Goal: Information Seeking & Learning: Learn about a topic

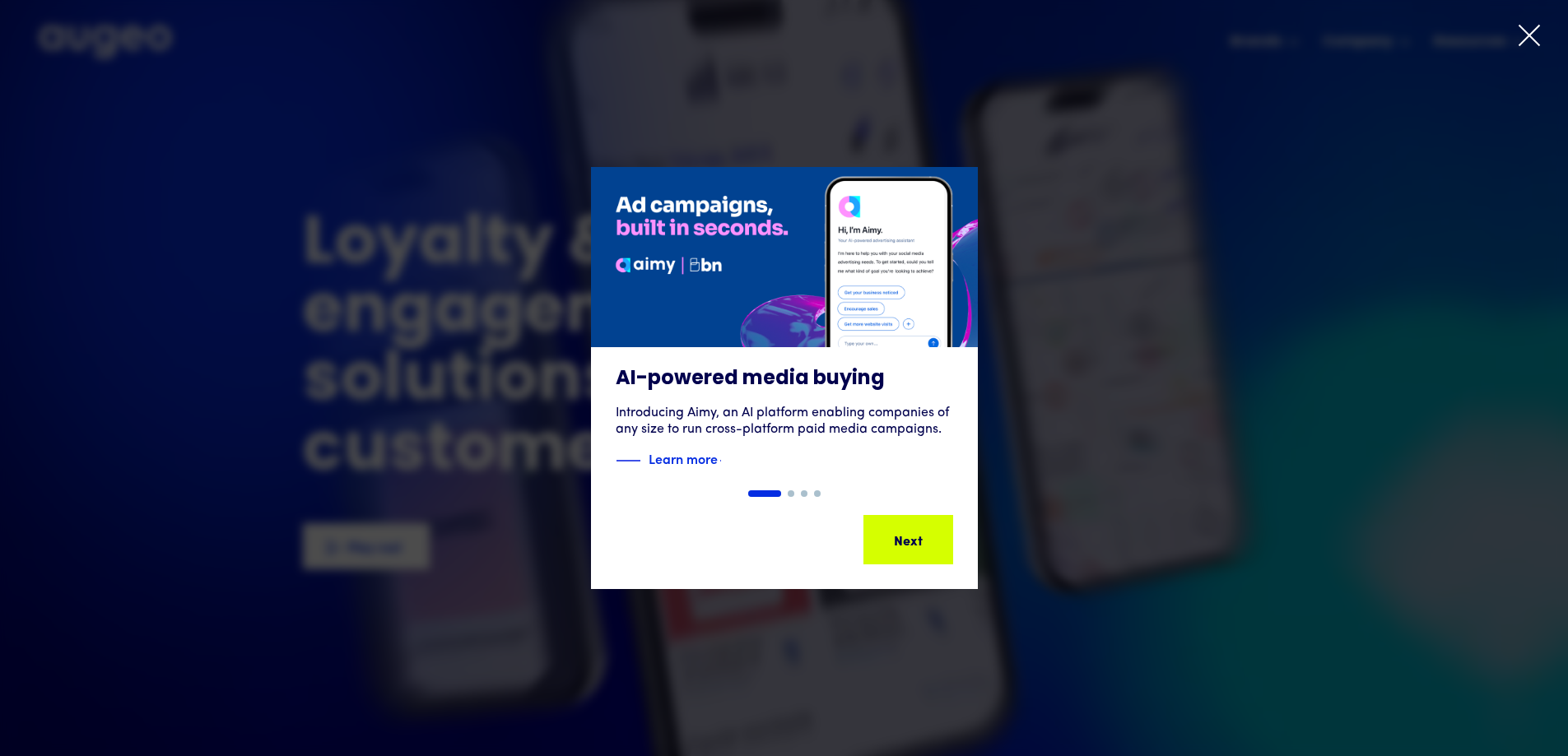
click at [1541, 29] on icon at bounding box center [1529, 35] width 25 height 25
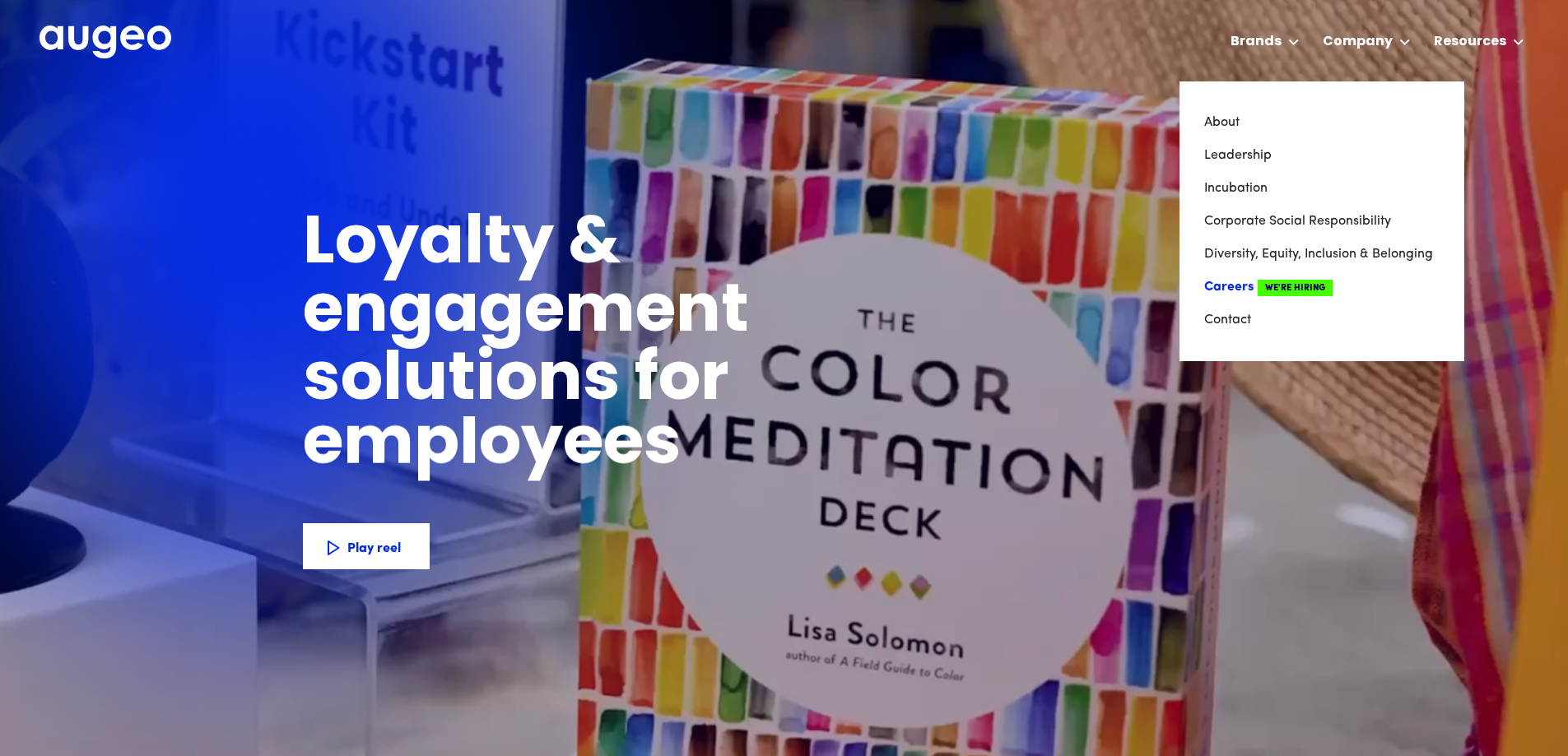
click at [1271, 283] on span "We're Hiring" at bounding box center [1295, 288] width 75 height 16
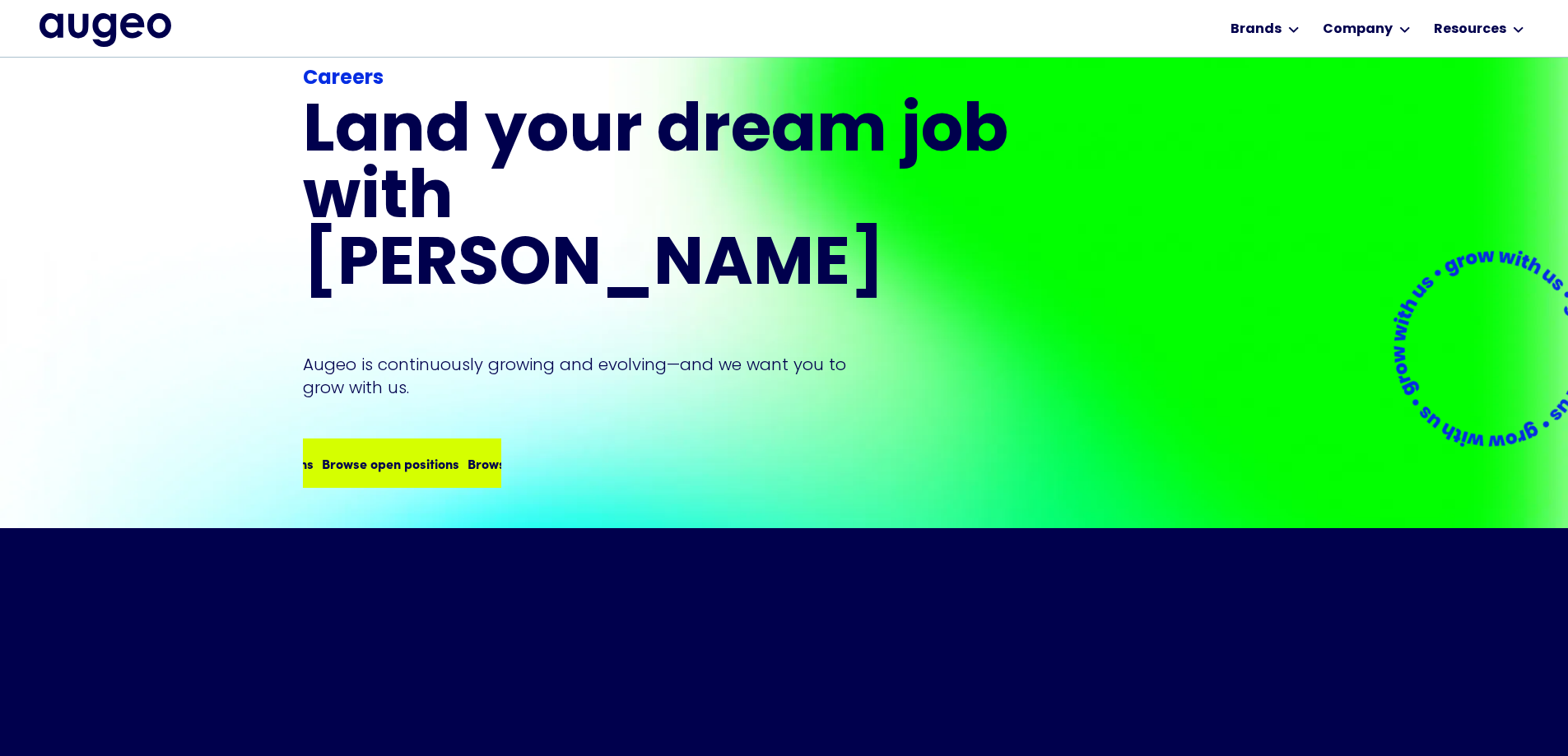
scroll to position [140, 0]
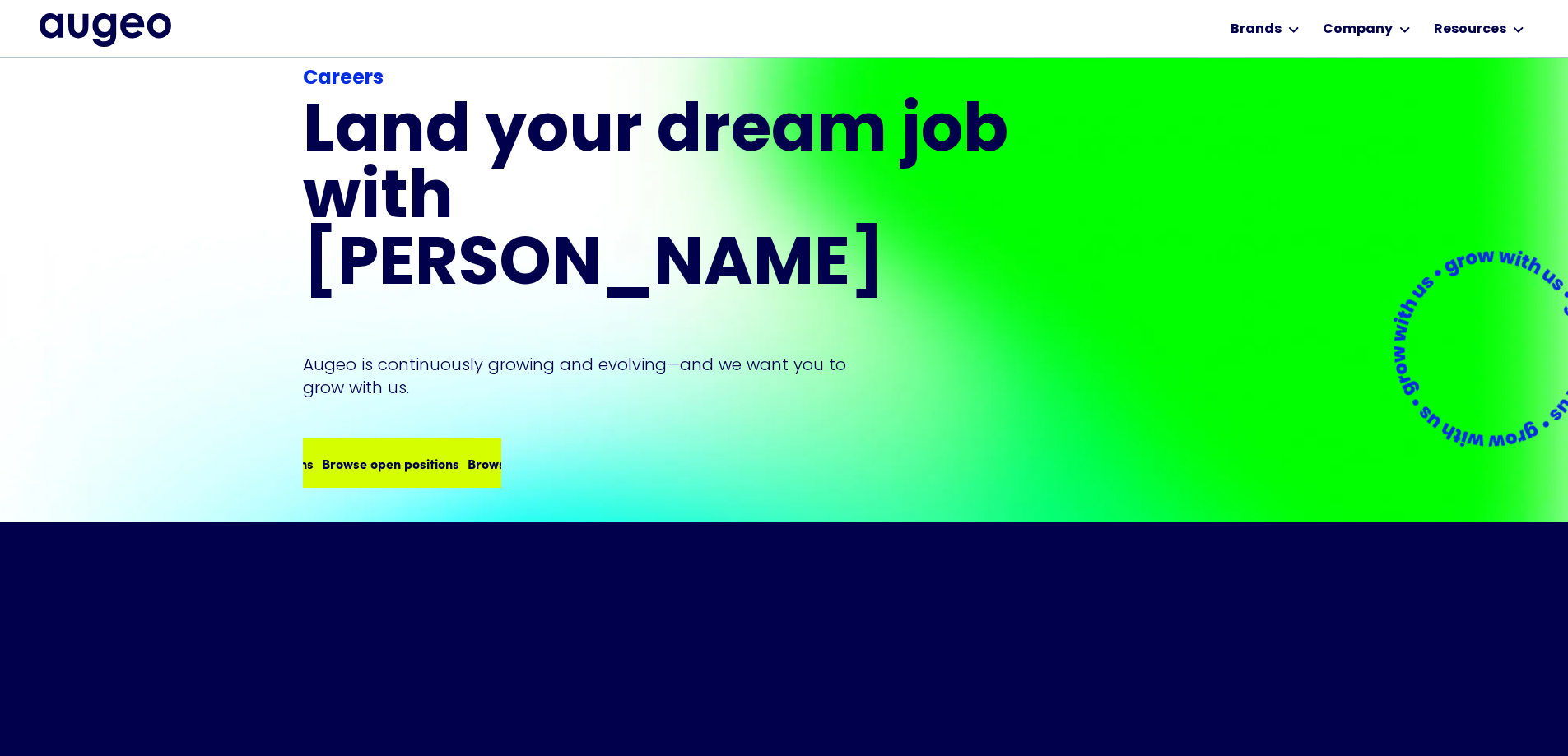
click at [451, 453] on div "Browse open positions" at bounding box center [452, 463] width 138 height 20
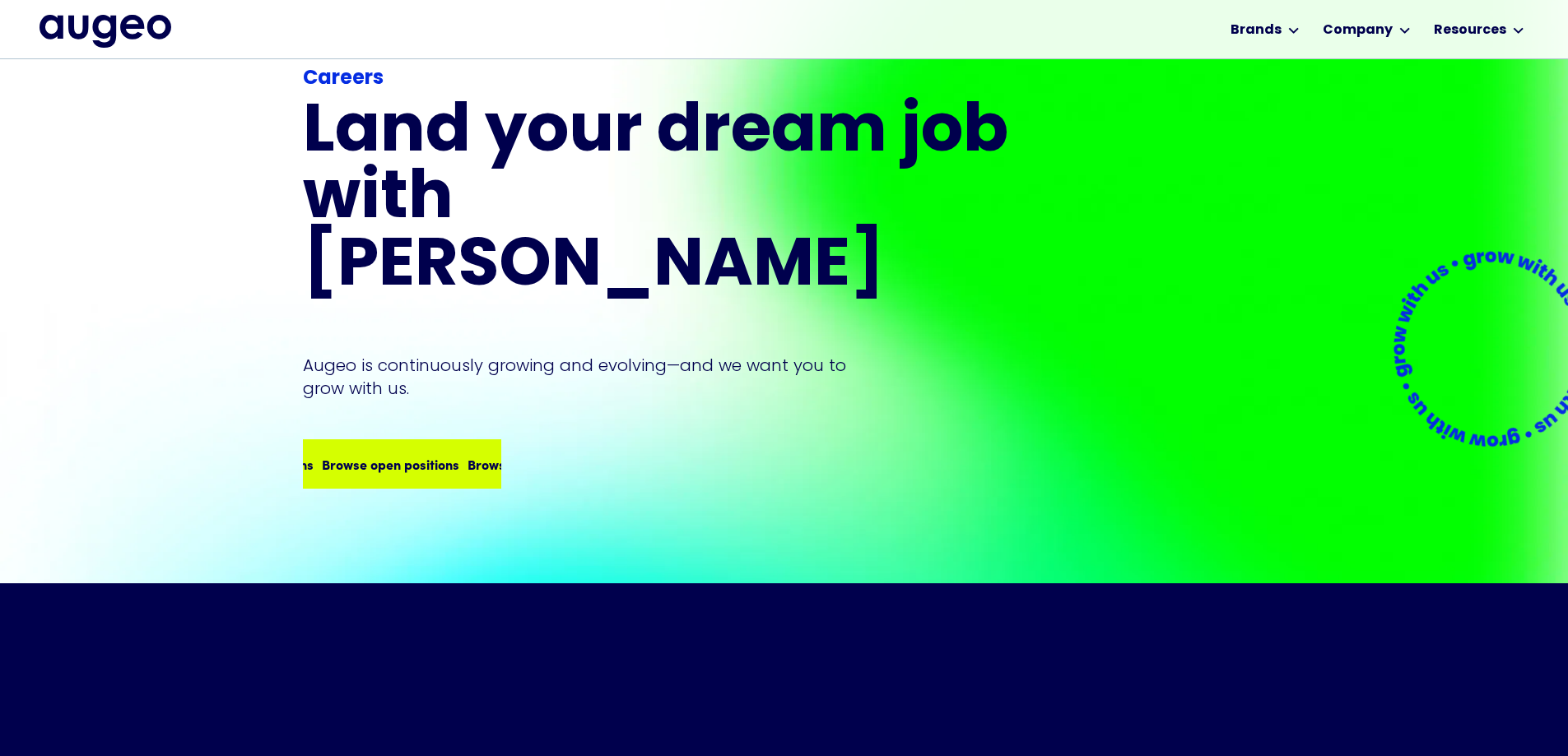
scroll to position [82, 0]
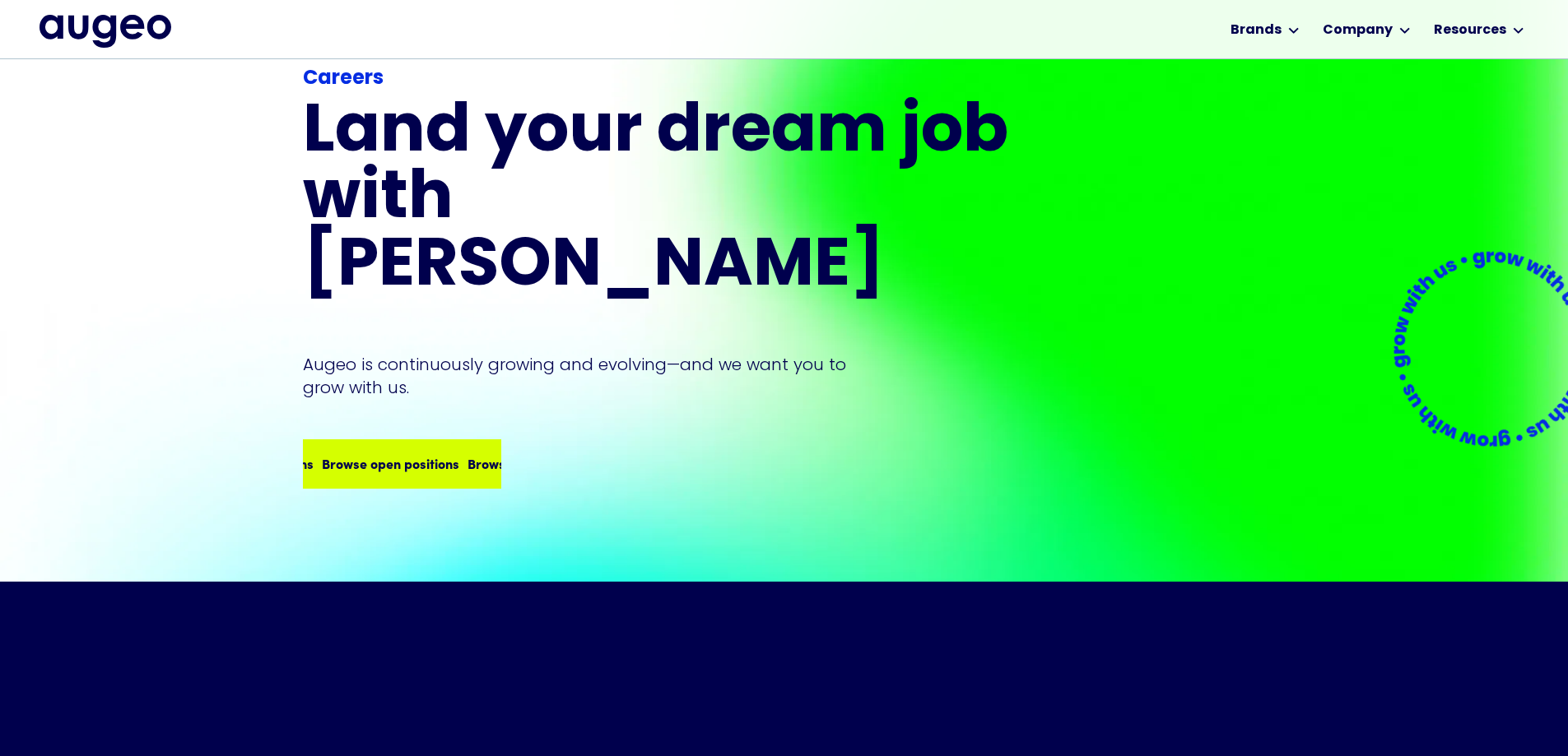
click at [438, 440] on div "Browse open positions Browse open positions Browse open positions Browse open p…" at bounding box center [402, 463] width 195 height 47
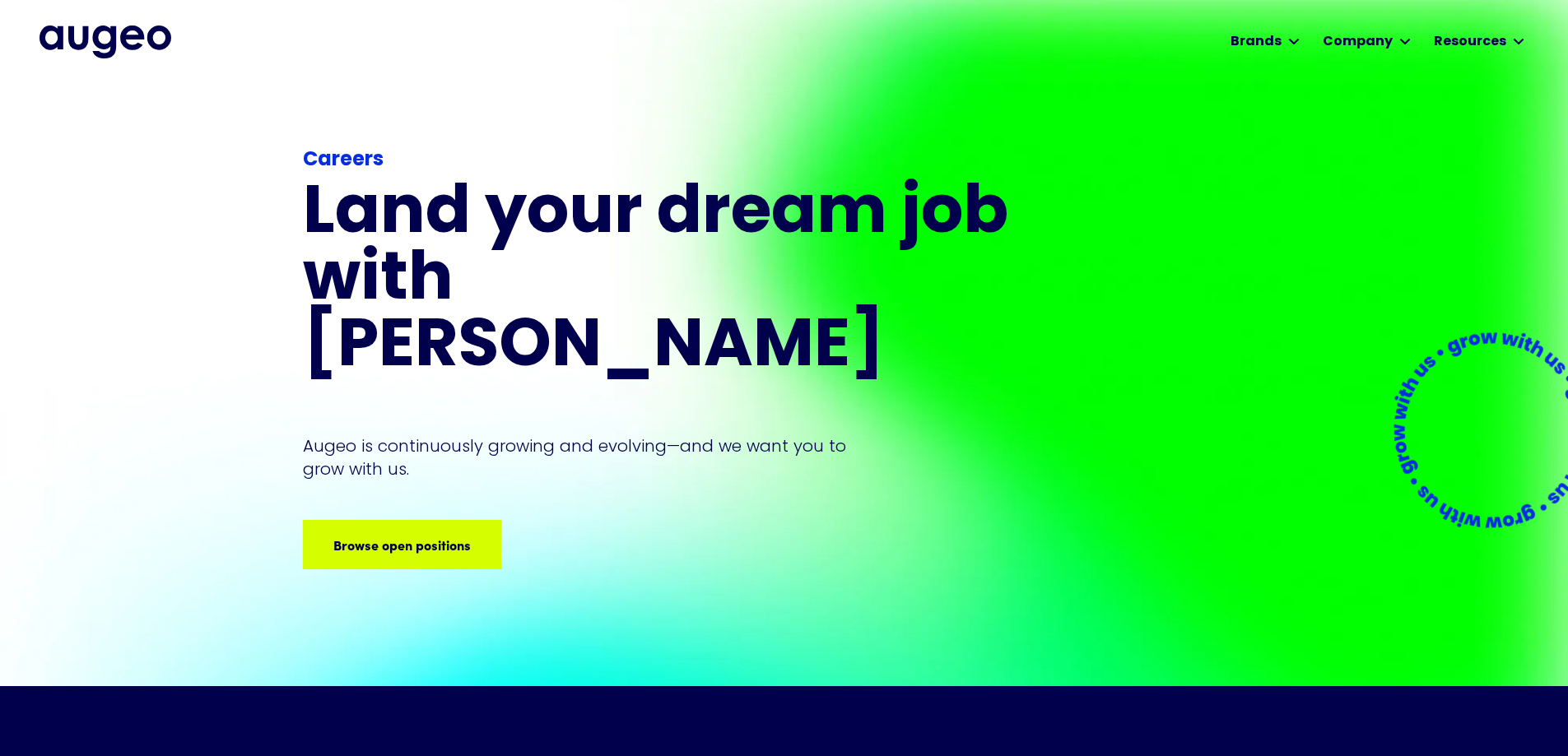
scroll to position [0, 0]
